Goal: Transaction & Acquisition: Purchase product/service

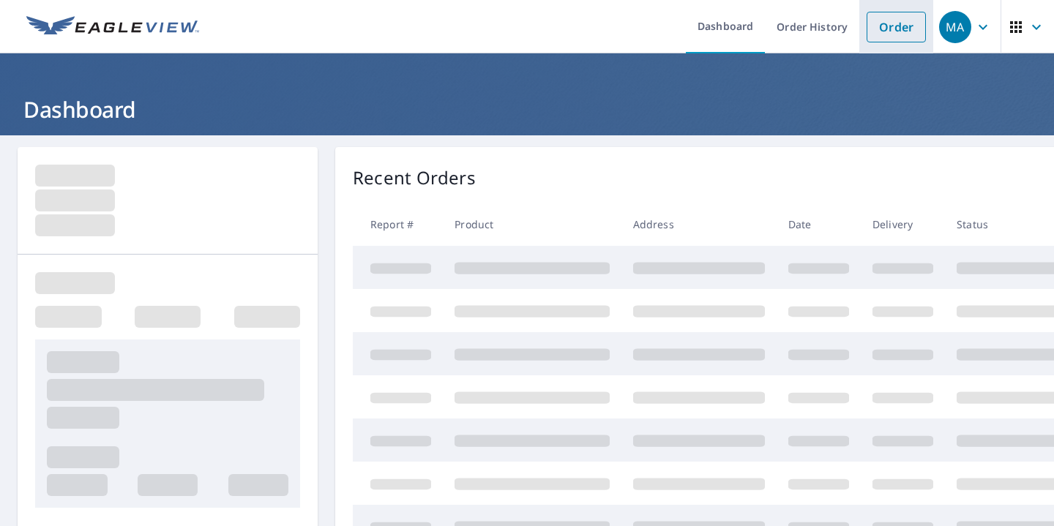
click at [898, 24] on link "Order" at bounding box center [896, 27] width 59 height 31
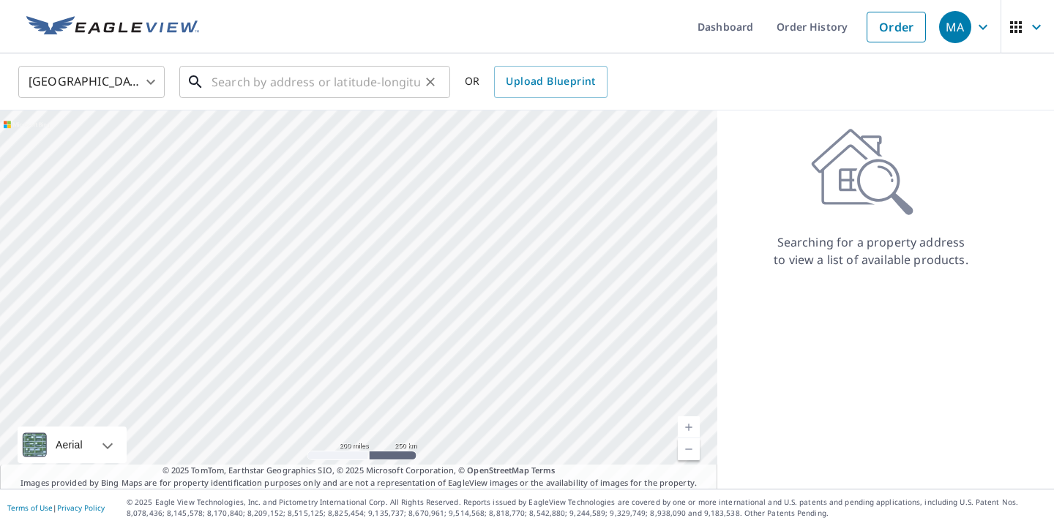
click at [334, 89] on input "text" at bounding box center [316, 81] width 209 height 41
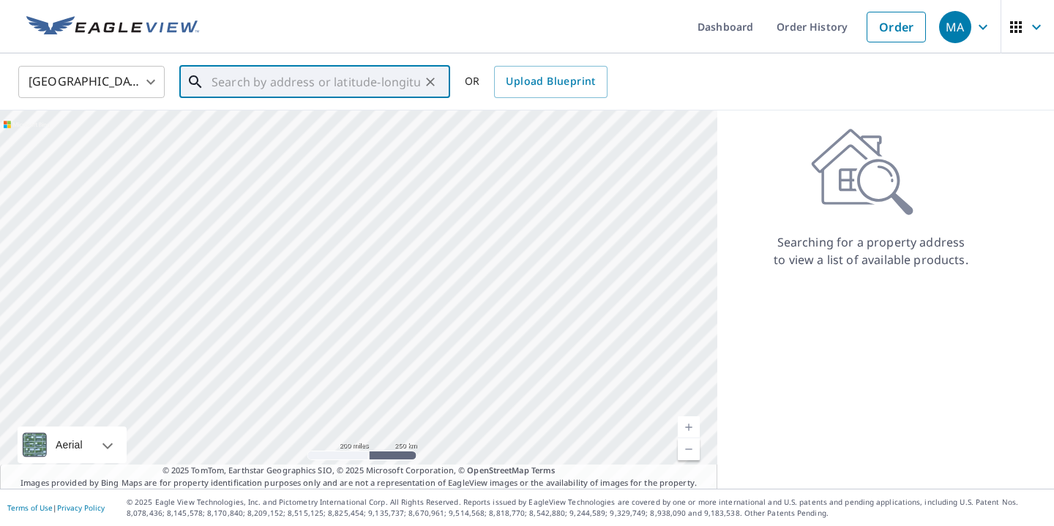
paste input "[STREET_ADDRESS][PERSON_NAME]"
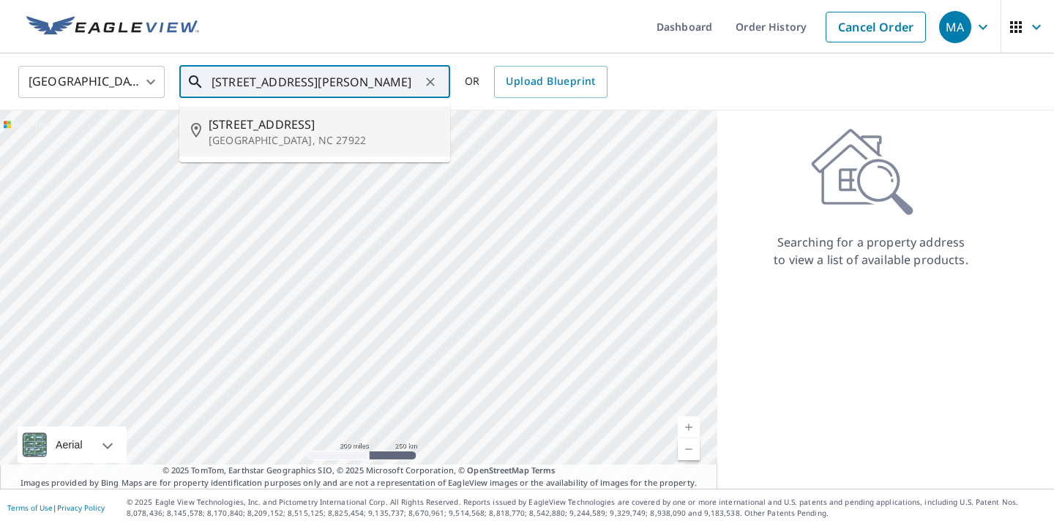
click at [324, 116] on span "[STREET_ADDRESS]" at bounding box center [324, 125] width 230 height 18
type input "[STREET_ADDRESS][PERSON_NAME]"
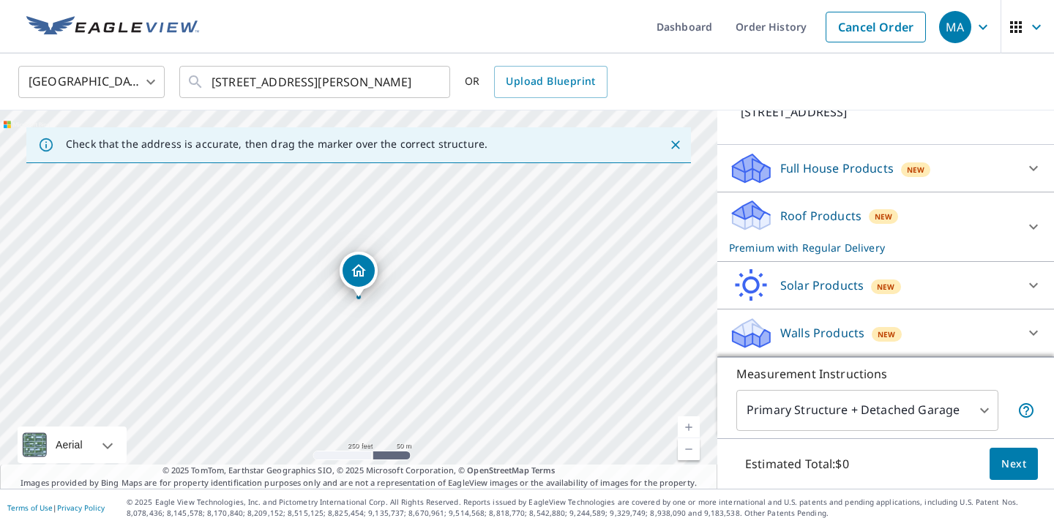
scroll to position [135, 0]
click at [892, 218] on div "New" at bounding box center [883, 216] width 29 height 15
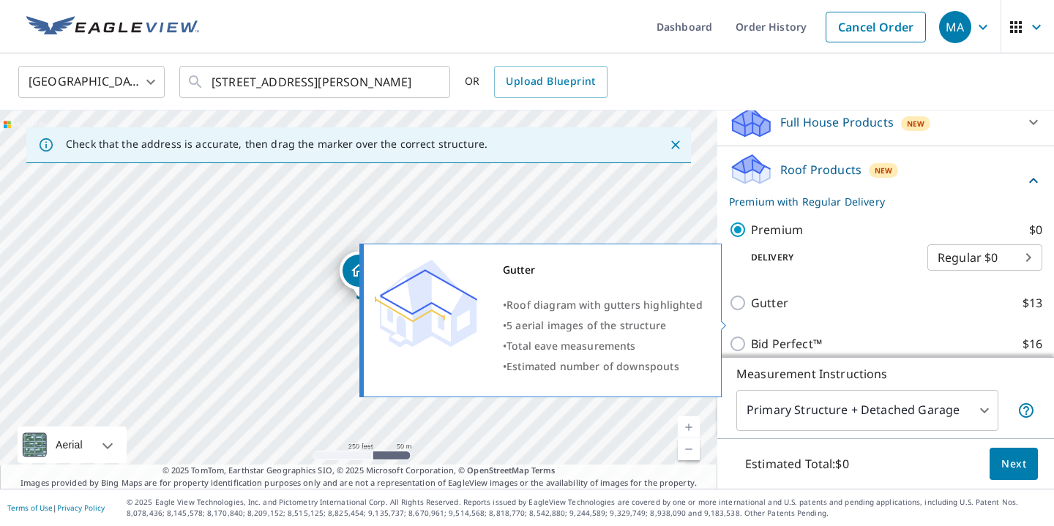
scroll to position [168, 0]
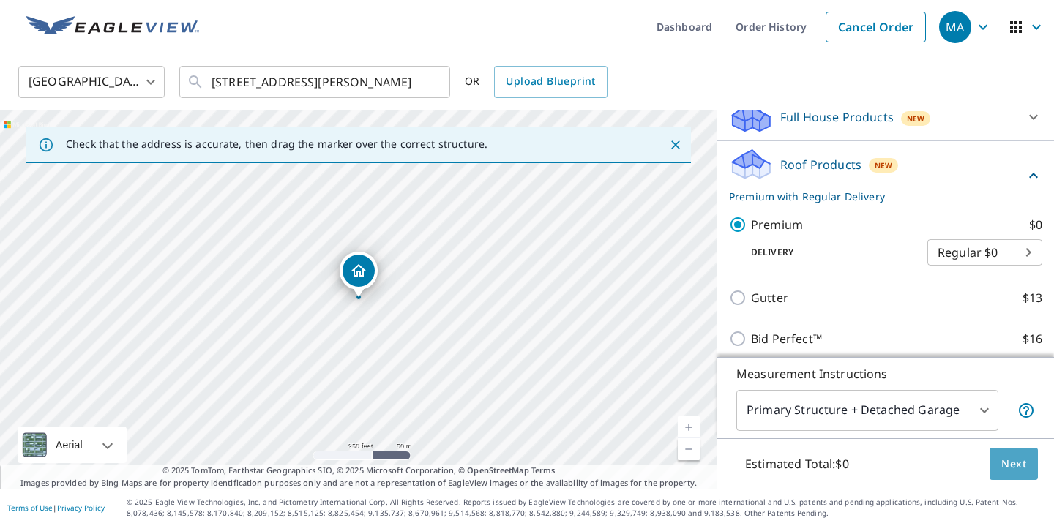
click at [991, 465] on button "Next" at bounding box center [1014, 464] width 48 height 33
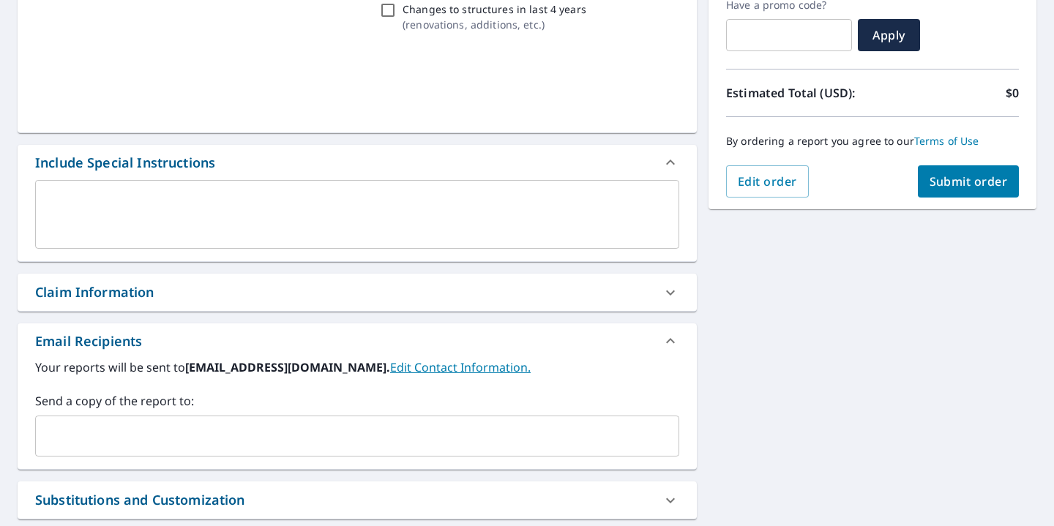
scroll to position [260, 0]
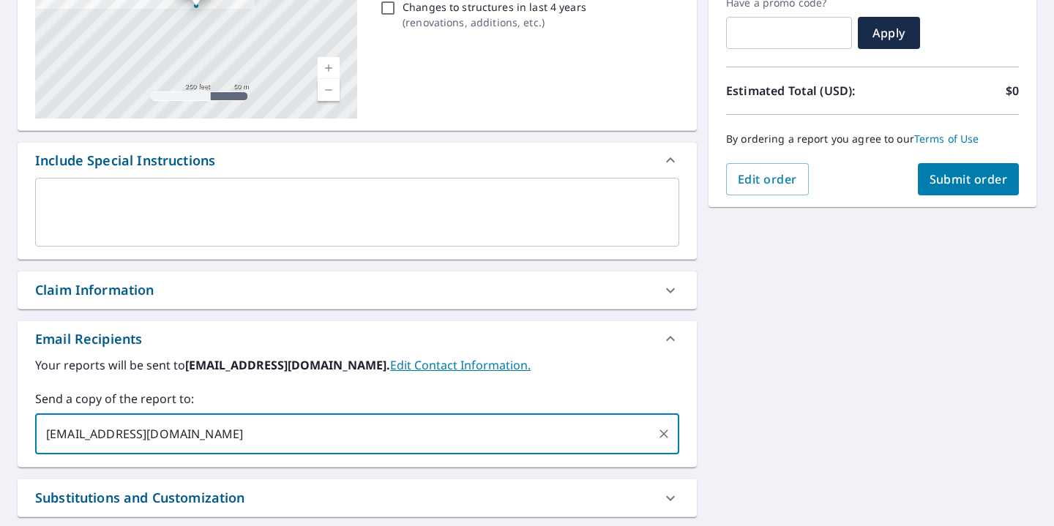
type input "[EMAIL_ADDRESS][DOMAIN_NAME]"
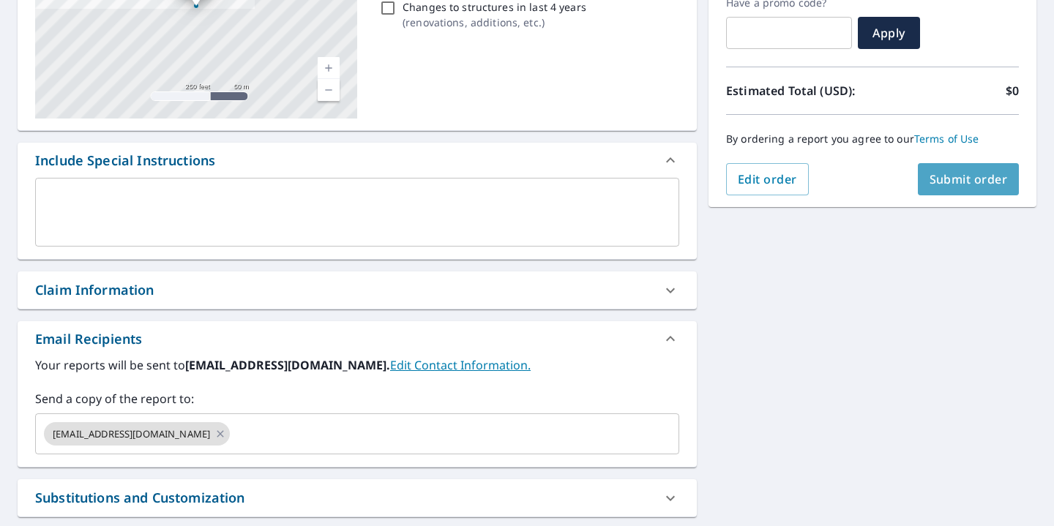
click at [947, 182] on span "Submit order" at bounding box center [969, 179] width 78 height 16
checkbox input "true"
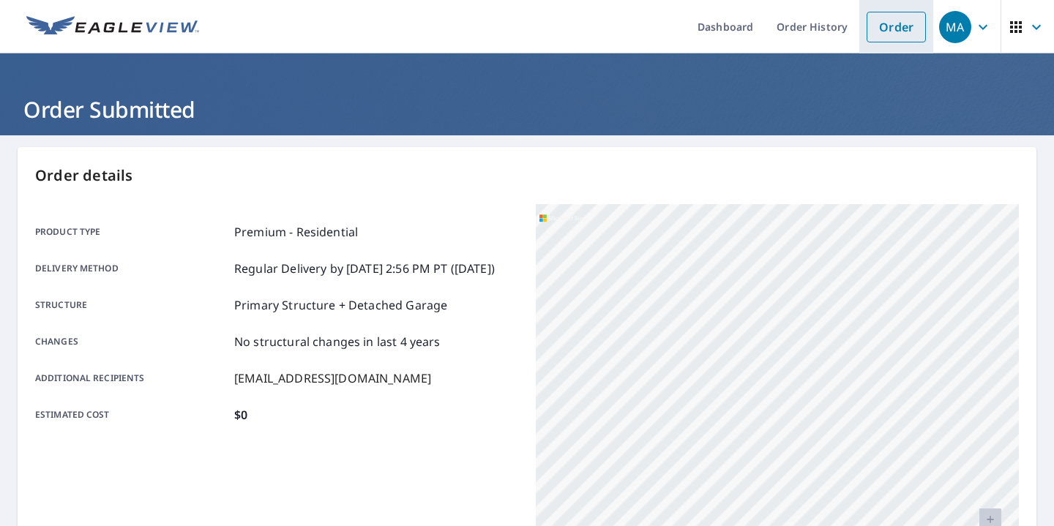
click at [916, 26] on link "Order" at bounding box center [896, 27] width 59 height 31
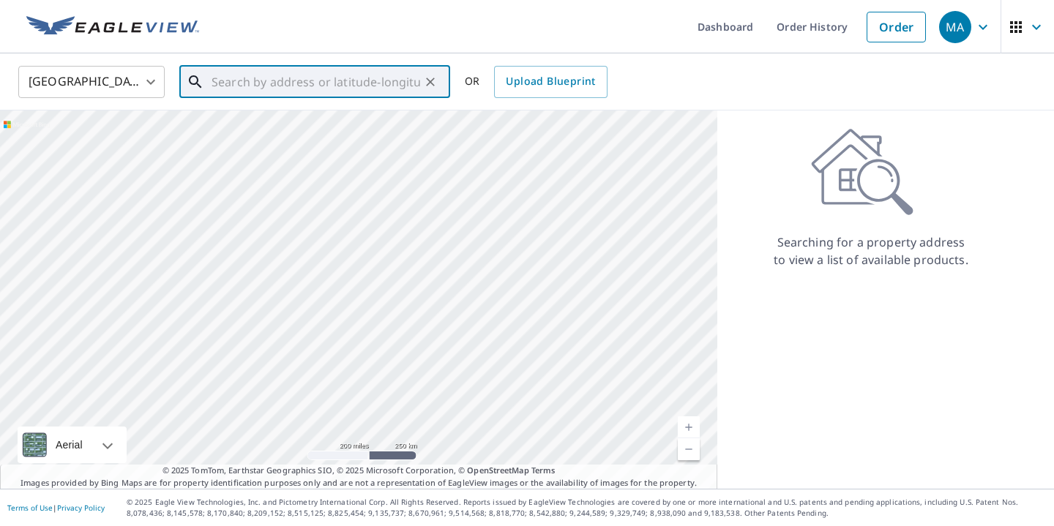
click at [387, 80] on input "text" at bounding box center [316, 81] width 209 height 41
paste input "[STREET_ADDRESS][PERSON_NAME]"
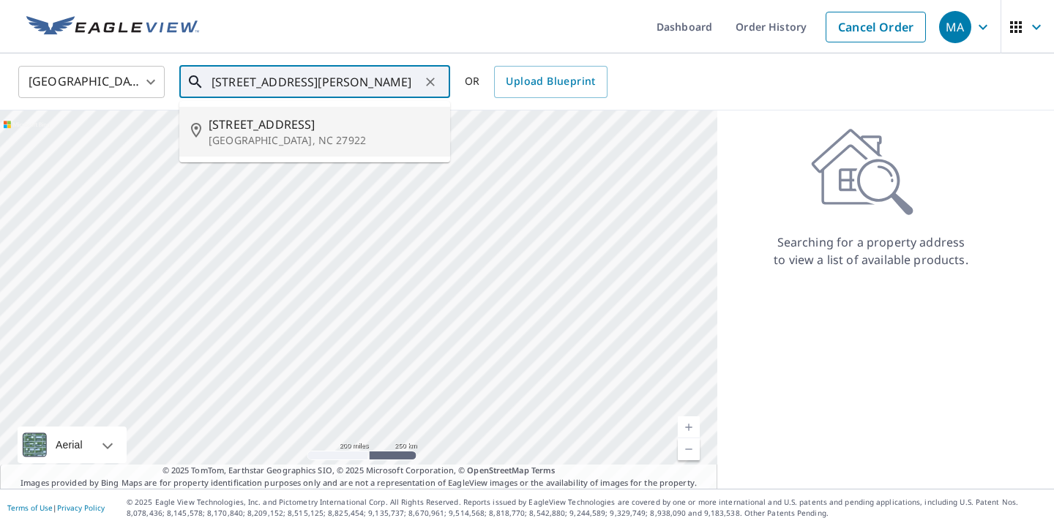
click at [384, 119] on span "[STREET_ADDRESS]" at bounding box center [324, 125] width 230 height 18
type input "[STREET_ADDRESS][PERSON_NAME]"
